Goal: Transaction & Acquisition: Register for event/course

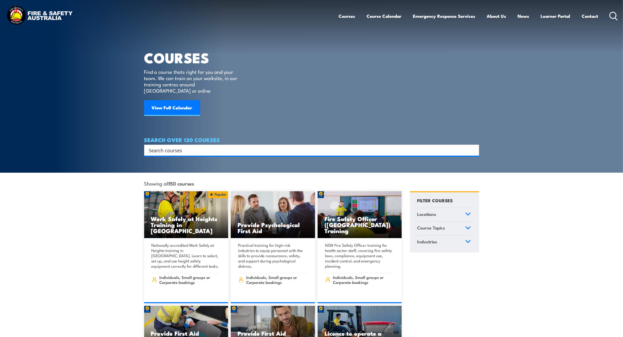
click at [217, 146] on input "Search input" at bounding box center [308, 150] width 319 height 8
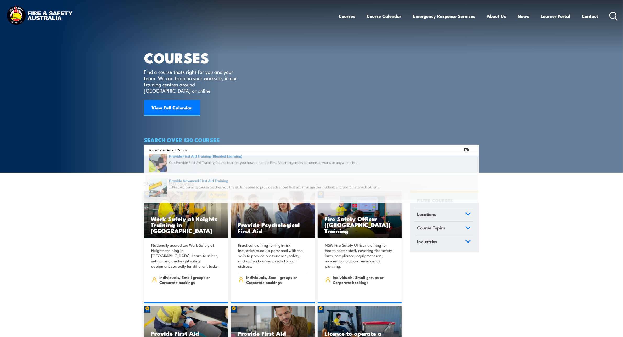
type input "Provide First Aide"
click at [214, 183] on span at bounding box center [312, 190] width 332 height 25
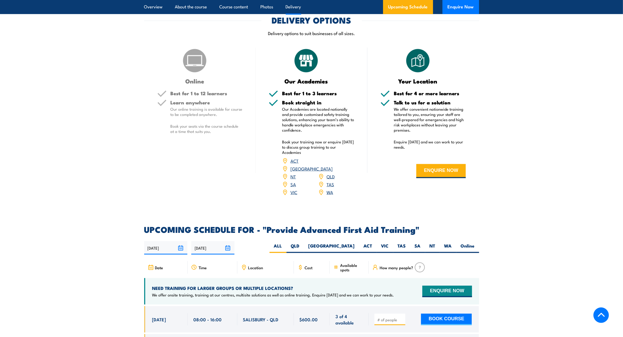
scroll to position [622, 0]
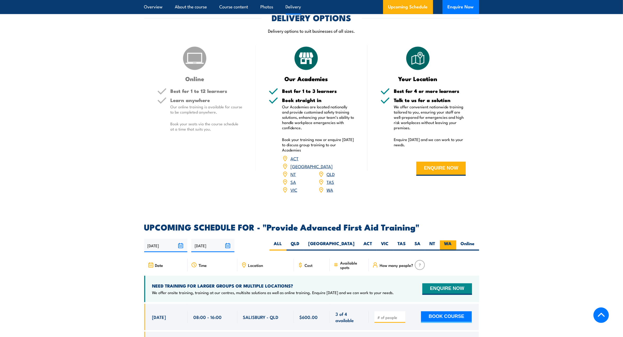
click at [448, 241] on label "WA" at bounding box center [448, 246] width 16 height 10
click at [452, 241] on input "WA" at bounding box center [453, 242] width 3 height 3
radio input "true"
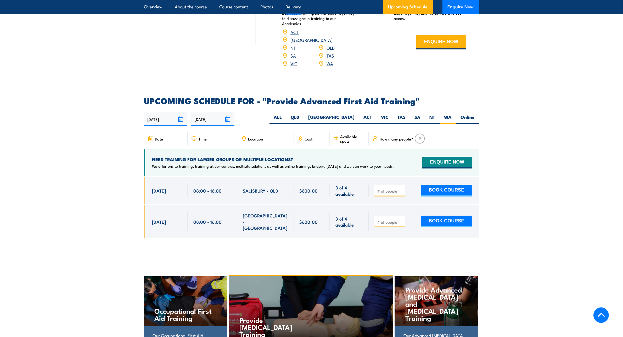
scroll to position [752, 0]
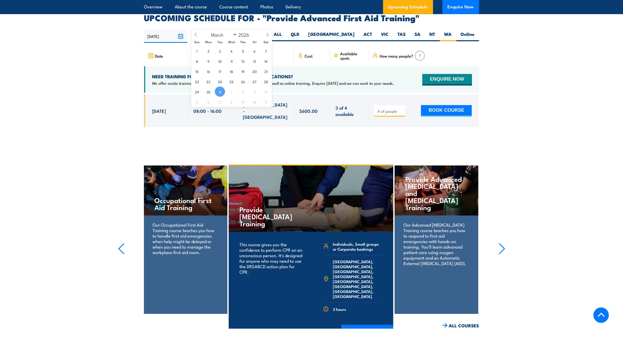
click at [228, 30] on input "31/03/2026" at bounding box center [212, 36] width 43 height 13
click at [233, 34] on select "January February March April May June July August September October November De…" at bounding box center [223, 34] width 29 height 7
select select "7"
click at [209, 31] on select "January February March April May June July August September October November De…" at bounding box center [223, 34] width 29 height 7
click at [253, 84] on span "21" at bounding box center [254, 81] width 10 height 10
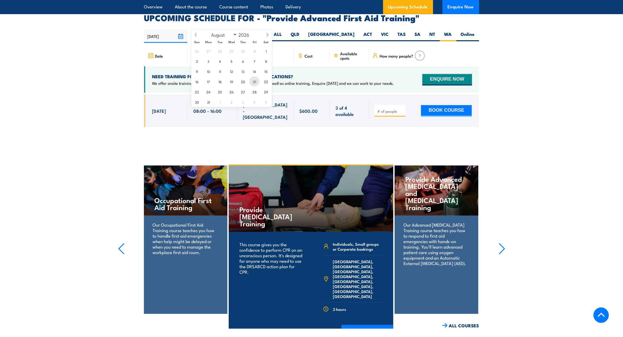
type input "21/08/2026"
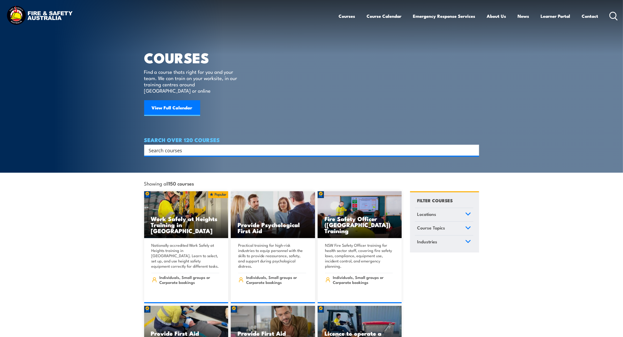
click at [171, 146] on input "Search input" at bounding box center [308, 150] width 319 height 8
type input "Provide first aid"
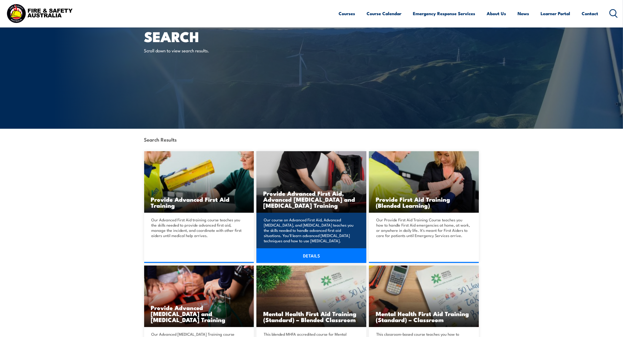
scroll to position [33, 0]
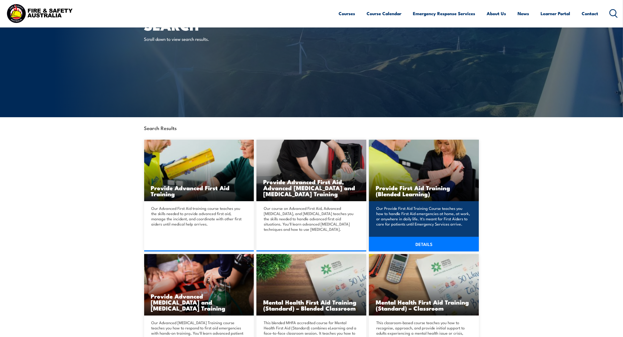
click at [410, 244] on link "DETAILS" at bounding box center [424, 244] width 110 height 15
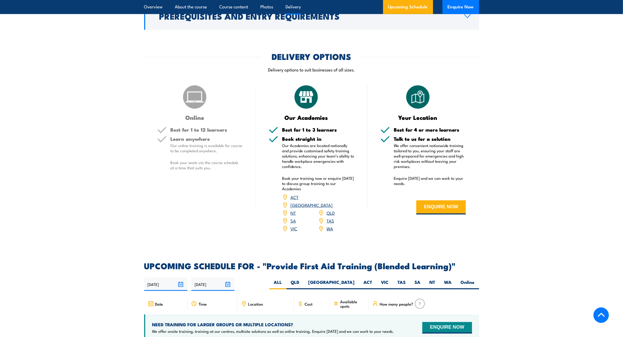
scroll to position [818, 0]
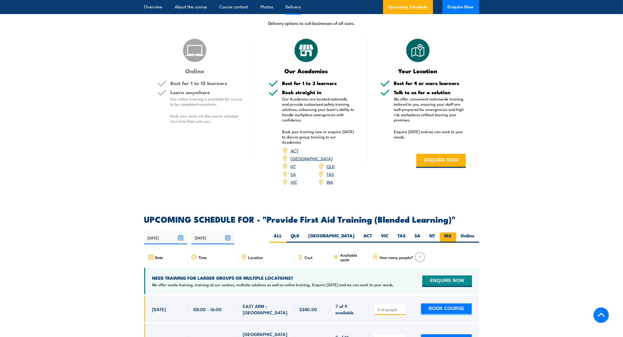
click at [445, 240] on label "WA" at bounding box center [448, 238] width 16 height 10
click at [452, 236] on input "WA" at bounding box center [453, 234] width 3 height 3
radio input "true"
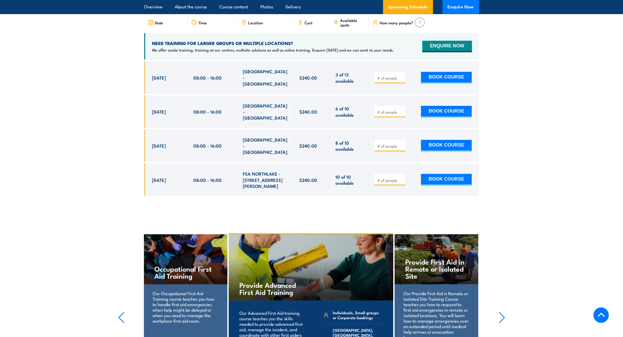
scroll to position [1037, 0]
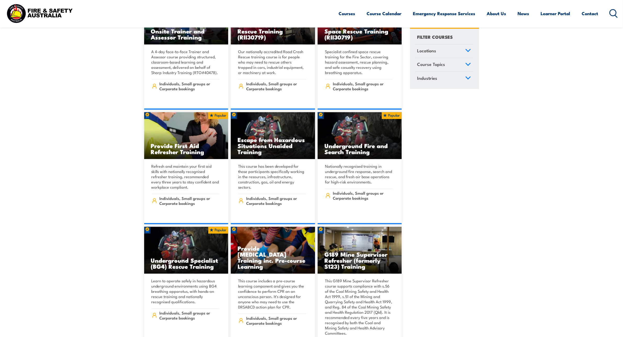
scroll to position [458, 0]
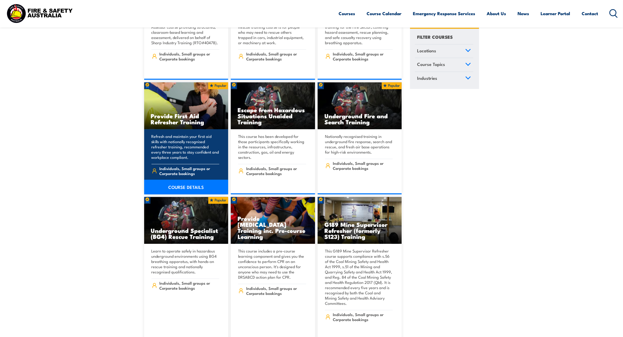
click at [176, 185] on link "COURSE DETAILS" at bounding box center [186, 187] width 84 height 15
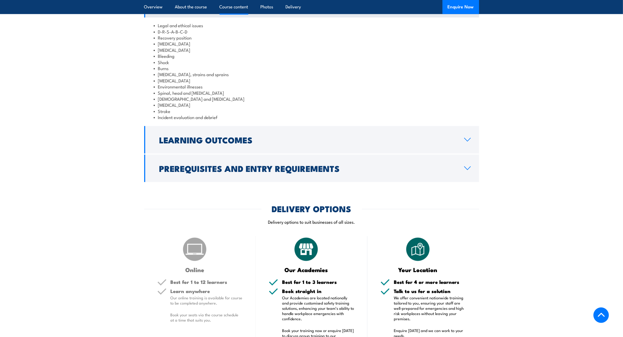
scroll to position [687, 0]
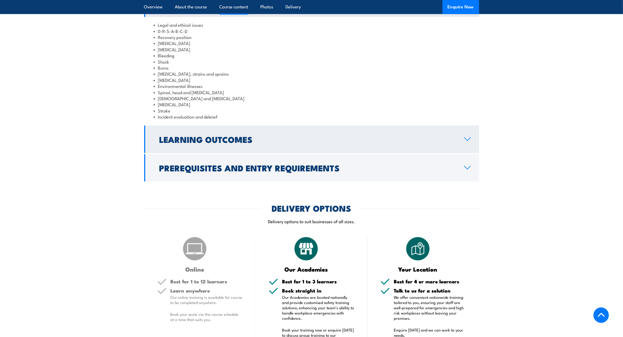
click at [202, 143] on h2 "Learning Outcomes" at bounding box center [307, 139] width 297 height 7
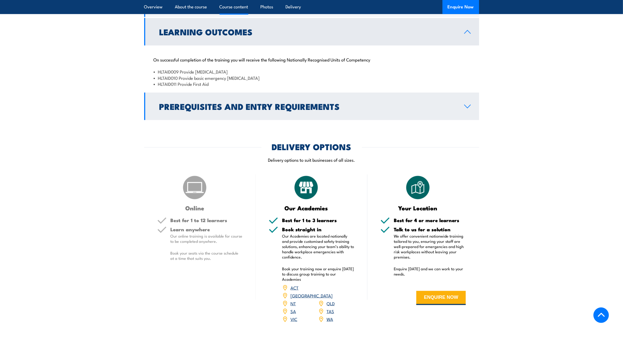
click at [191, 110] on h2 "Prerequisites and Entry Requirements" at bounding box center [307, 106] width 297 height 7
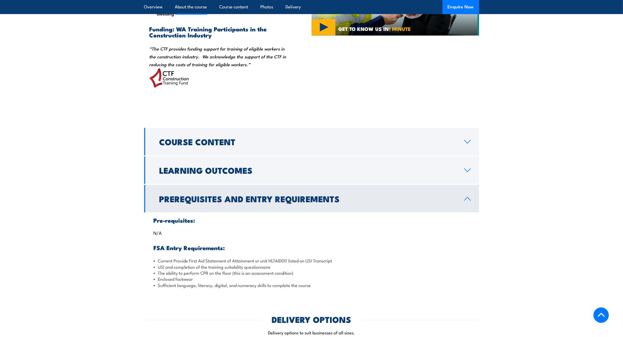
scroll to position [458, 0]
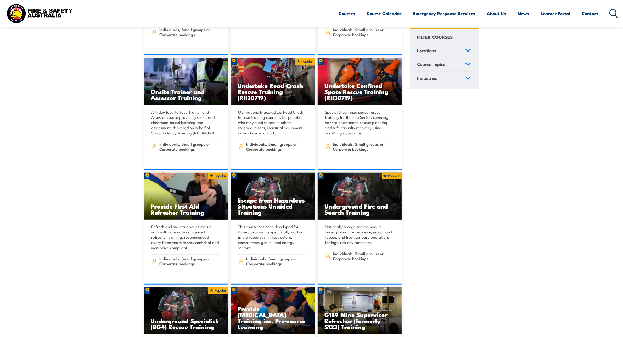
scroll to position [294, 0]
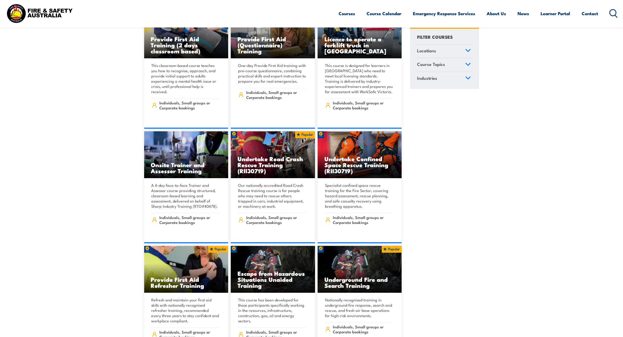
click at [464, 49] on link "Locations" at bounding box center [444, 51] width 58 height 14
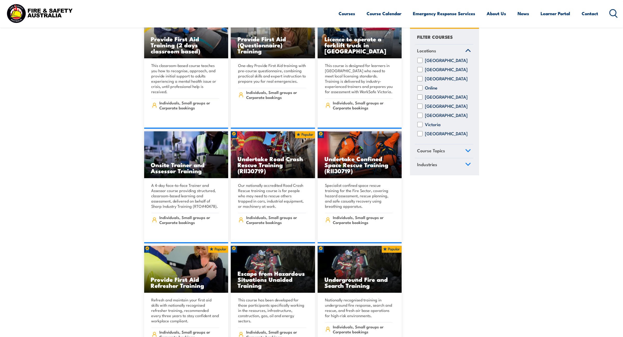
click at [447, 136] on label "[GEOGRAPHIC_DATA]" at bounding box center [446, 133] width 43 height 5
click at [423, 136] on input "[GEOGRAPHIC_DATA]" at bounding box center [419, 133] width 5 height 5
checkbox input "true"
click at [462, 47] on link "Locations" at bounding box center [444, 51] width 58 height 14
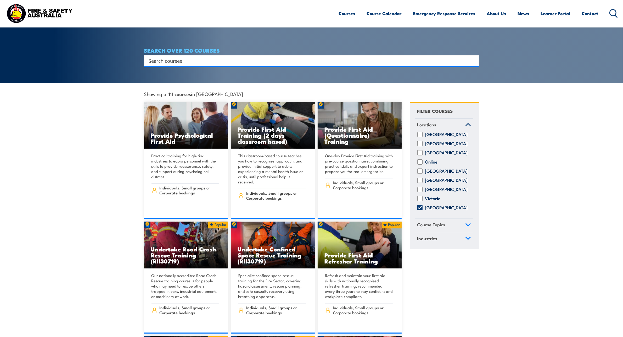
scroll to position [98, 0]
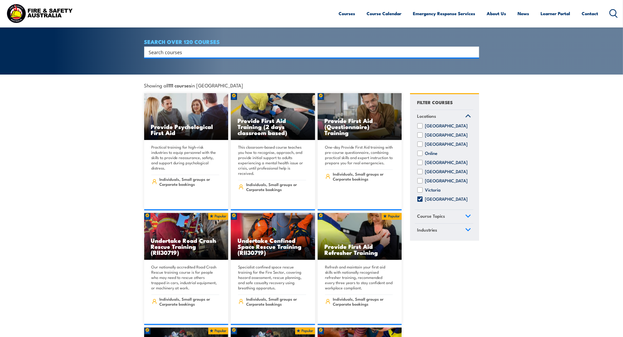
click at [459, 214] on link "Course Topics" at bounding box center [444, 217] width 58 height 14
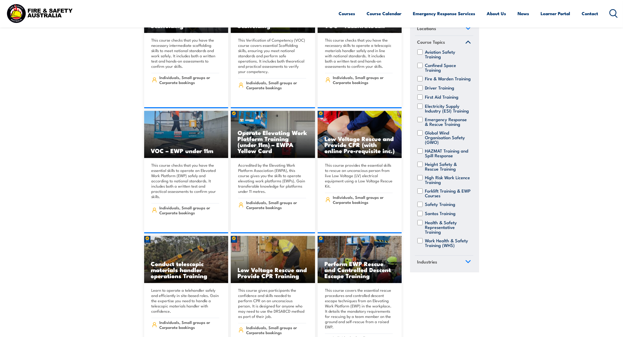
scroll to position [3141, 0]
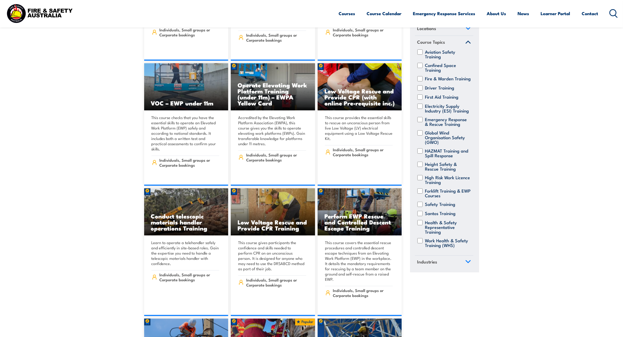
click at [420, 76] on input "Fire & Warden Training" at bounding box center [419, 78] width 5 height 5
checkbox input "true"
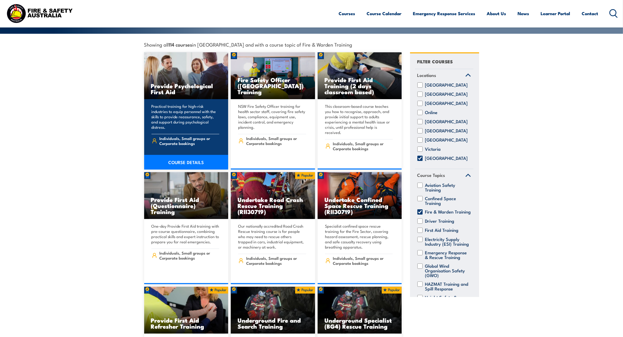
scroll to position [65, 0]
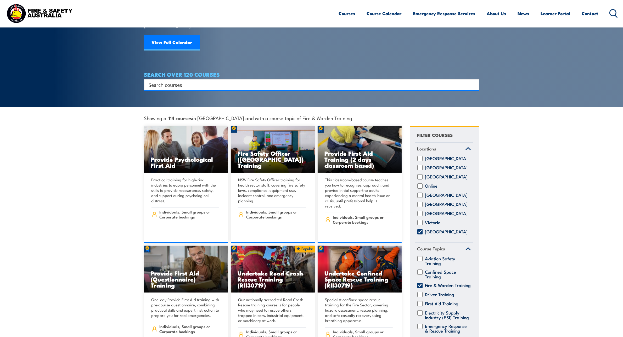
click at [433, 286] on label "Fire & Warden Training" at bounding box center [448, 285] width 46 height 5
click at [423, 286] on input "Fire & Warden Training" at bounding box center [419, 285] width 5 height 5
checkbox input "false"
click at [228, 71] on h4 "SEARCH OVER 120 COURSES" at bounding box center [311, 74] width 335 height 6
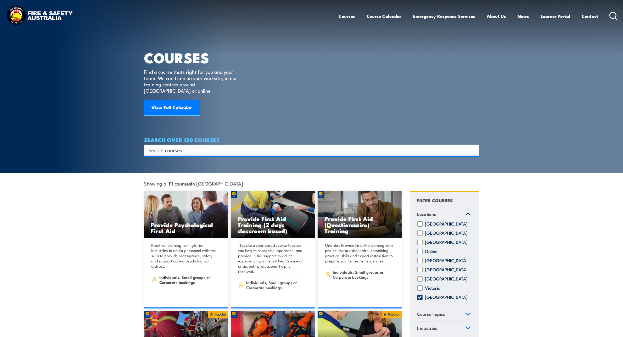
click at [205, 146] on input "Search input" at bounding box center [308, 150] width 319 height 8
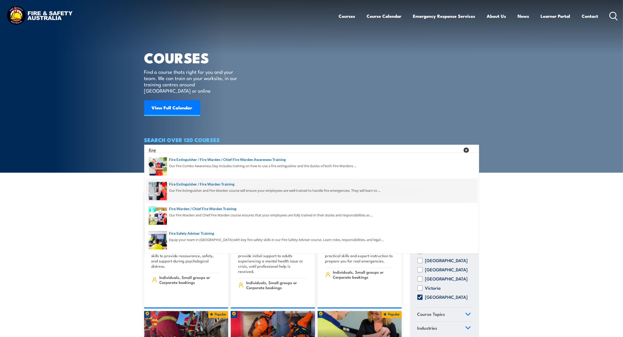
type input "fire"
click at [226, 188] on span at bounding box center [312, 190] width 332 height 25
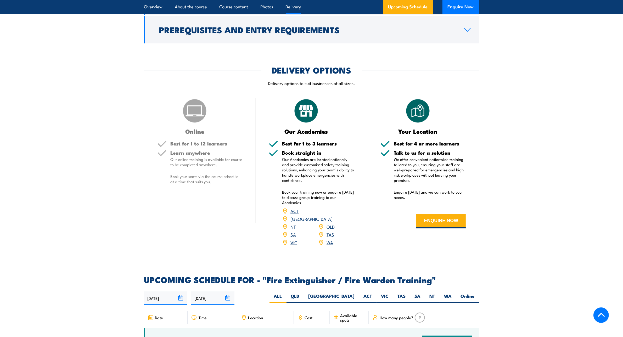
scroll to position [687, 0]
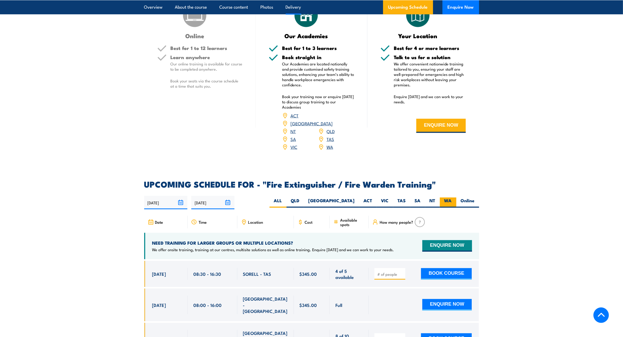
click at [447, 198] on label "WA" at bounding box center [448, 203] width 16 height 10
click at [452, 198] on input "WA" at bounding box center [453, 199] width 3 height 3
radio input "true"
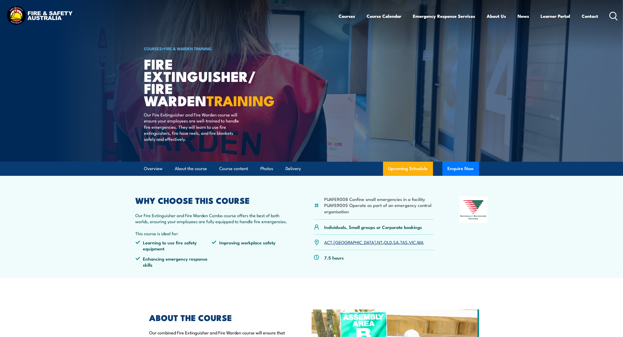
click at [607, 13] on div "Courses Course Calendar Emergency Response Services Services Overview Emergency…" at bounding box center [478, 16] width 279 height 23
click at [610, 16] on circle at bounding box center [613, 15] width 6 height 6
click at [614, 17] on icon at bounding box center [614, 16] width 8 height 9
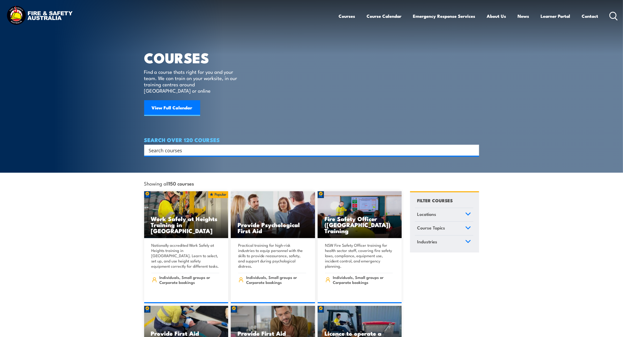
click at [303, 146] on input "Search input" at bounding box center [308, 150] width 319 height 8
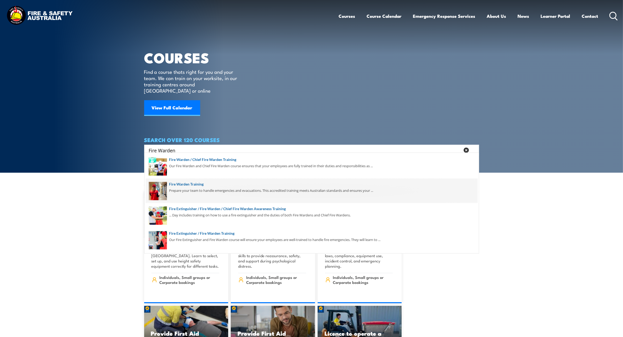
type input "Fire Warden"
click at [202, 183] on span at bounding box center [312, 190] width 332 height 25
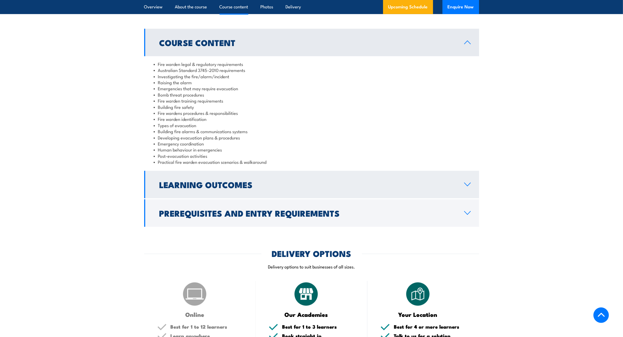
scroll to position [523, 0]
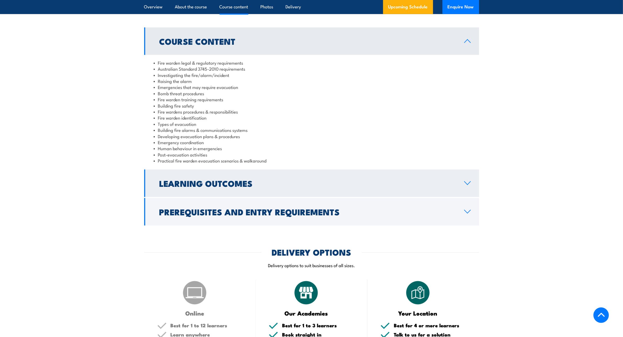
click at [344, 180] on h2 "Learning Outcomes" at bounding box center [307, 183] width 297 height 7
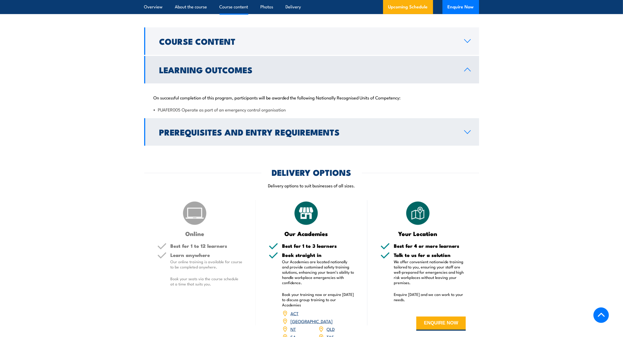
click at [309, 122] on link "Prerequisites and Entry Requirements" at bounding box center [311, 131] width 335 height 27
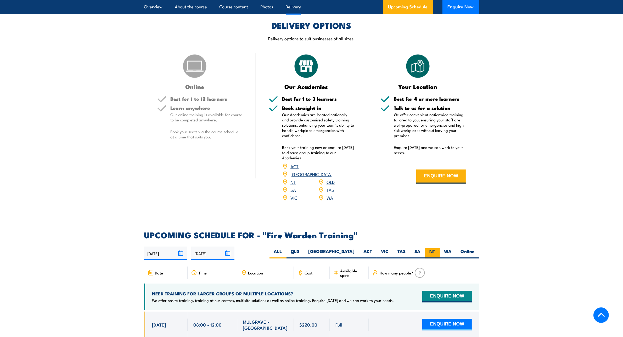
scroll to position [752, 0]
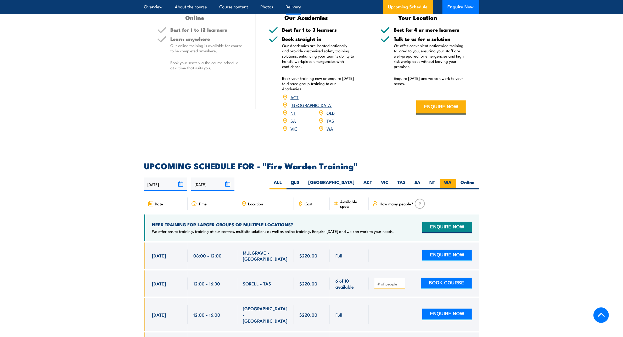
click at [445, 179] on label "WA" at bounding box center [448, 184] width 16 height 10
click at [452, 179] on input "WA" at bounding box center [453, 180] width 3 height 3
radio input "true"
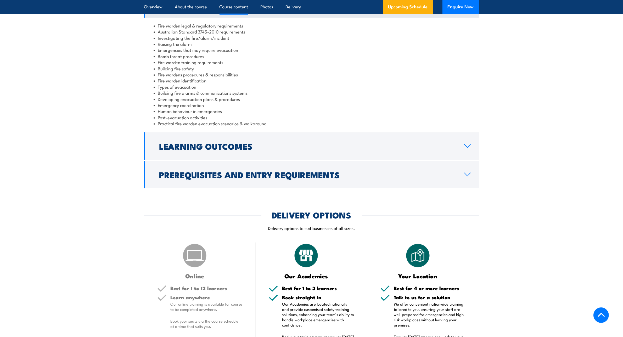
scroll to position [515, 0]
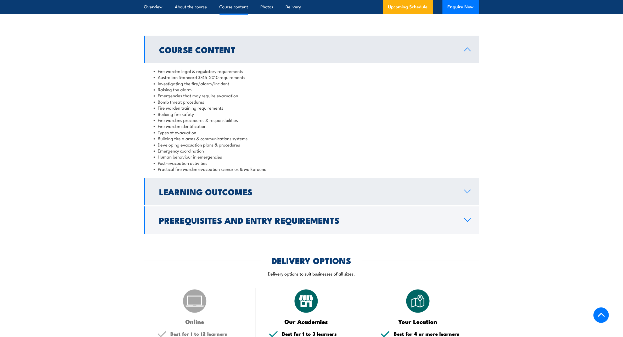
click at [470, 188] on link "Learning Outcomes" at bounding box center [311, 191] width 335 height 27
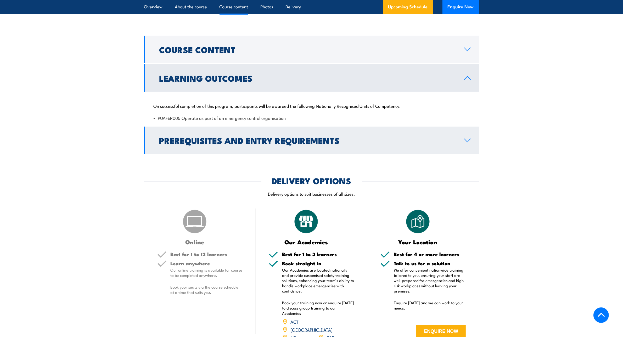
click at [444, 140] on h2 "Prerequisites and Entry Requirements" at bounding box center [307, 140] width 297 height 7
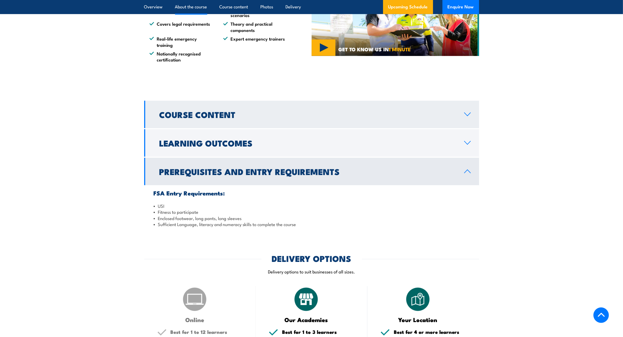
scroll to position [450, 0]
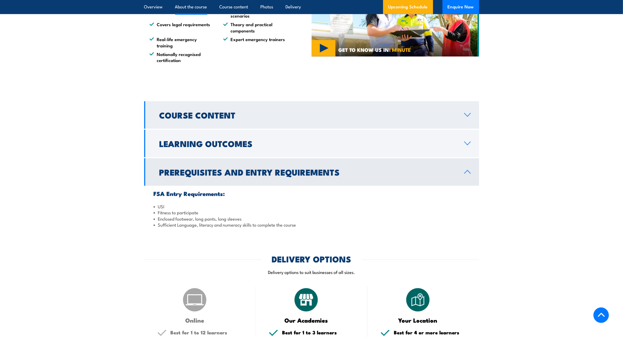
click at [399, 109] on link "Course Content" at bounding box center [311, 114] width 335 height 27
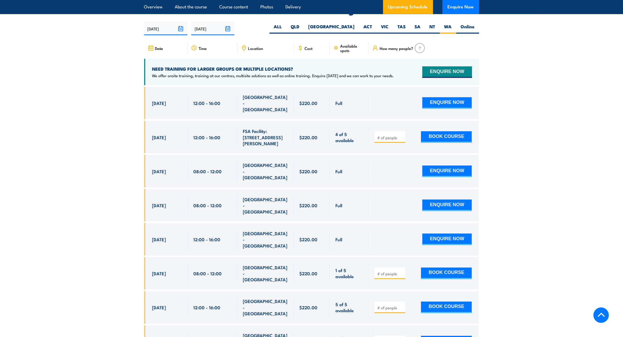
scroll to position [981, 0]
